Goal: Navigation & Orientation: Find specific page/section

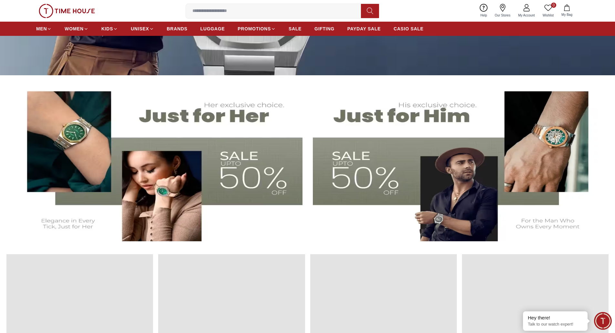
scroll to position [111, 0]
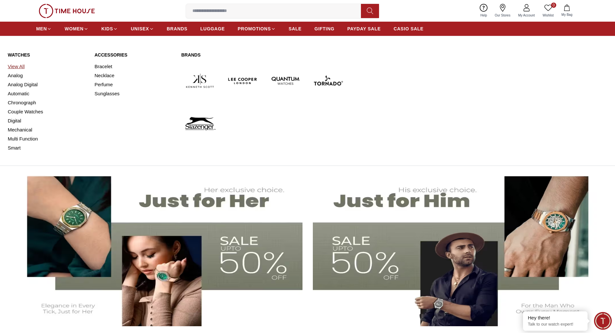
click at [19, 66] on link "View All" at bounding box center [47, 66] width 79 height 9
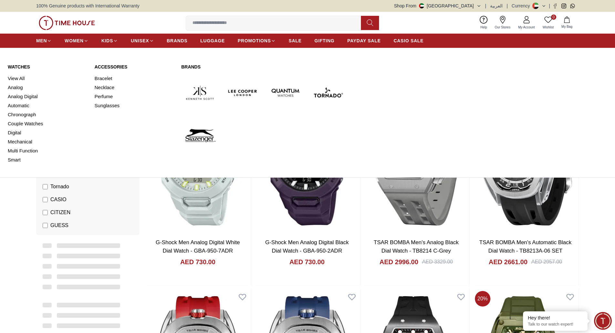
click at [20, 66] on link "Watches" at bounding box center [47, 67] width 79 height 6
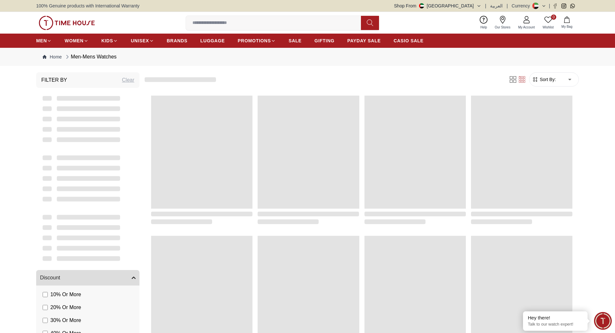
click at [68, 20] on img at bounding box center [67, 23] width 56 height 14
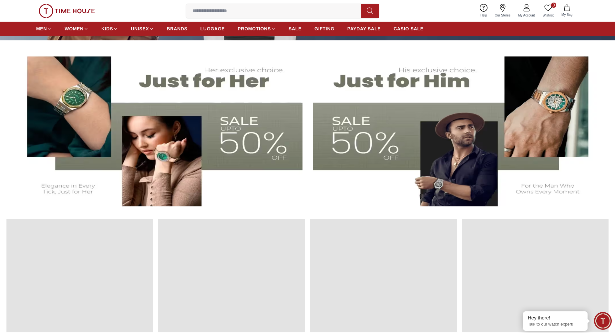
scroll to position [290, 0]
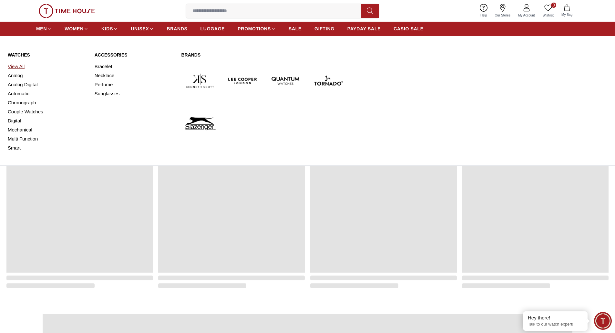
click at [18, 69] on link "View All" at bounding box center [47, 66] width 79 height 9
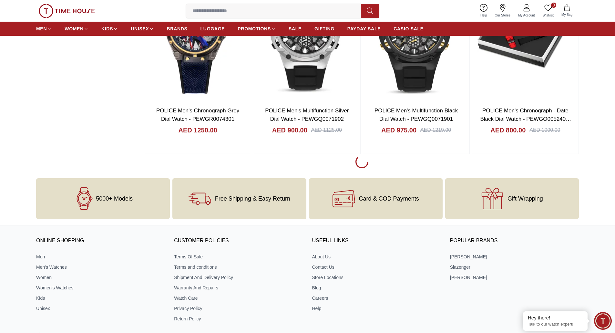
scroll to position [807, 0]
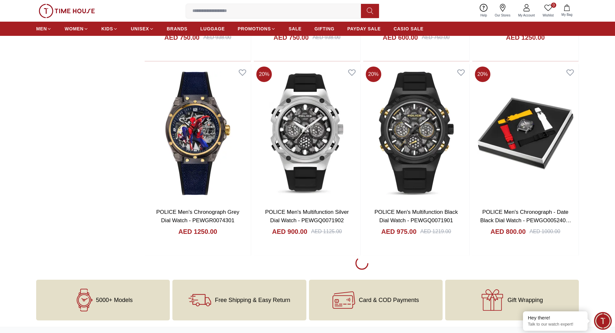
click at [63, 8] on img at bounding box center [67, 11] width 56 height 14
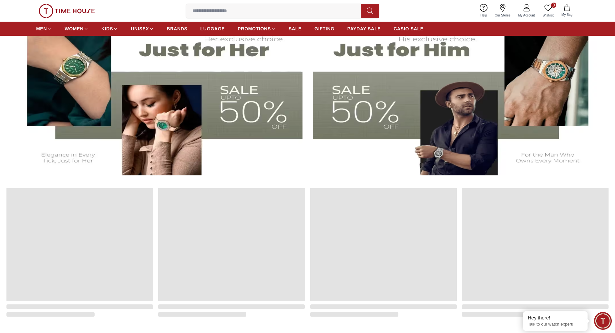
scroll to position [323, 0]
